Goal: Transaction & Acquisition: Obtain resource

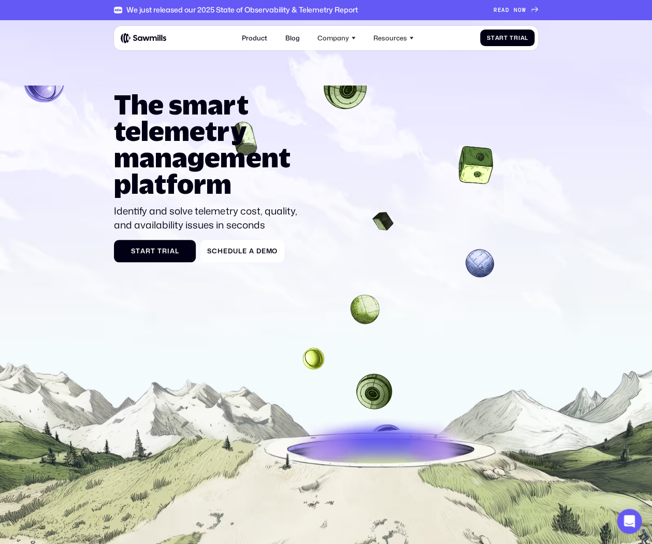
click at [522, 12] on div "R E A D N O W R E A D N O W" at bounding box center [509, 10] width 33 height 7
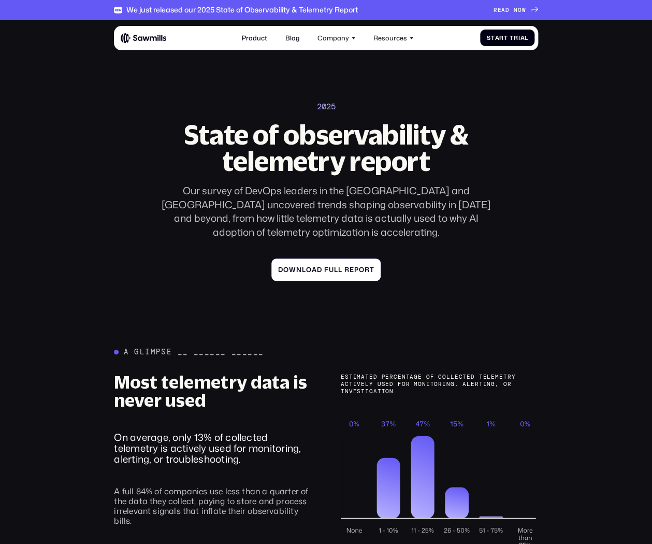
click at [335, 266] on span "l" at bounding box center [336, 270] width 4 height 8
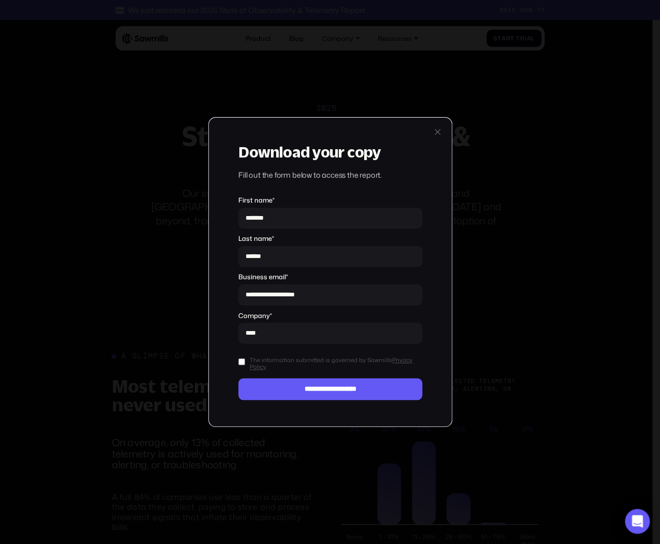
click at [234, 359] on div "**********" at bounding box center [330, 272] width 244 height 310
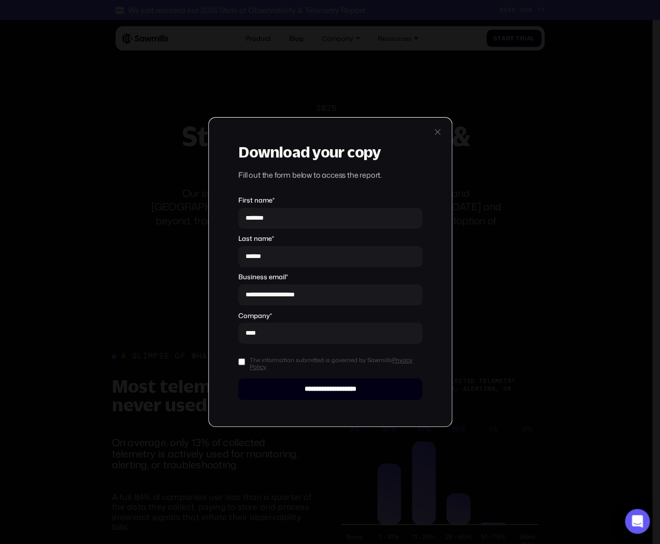
click at [311, 385] on input "**********" at bounding box center [330, 389] width 184 height 22
